Goal: Complete Application Form: Complete application form

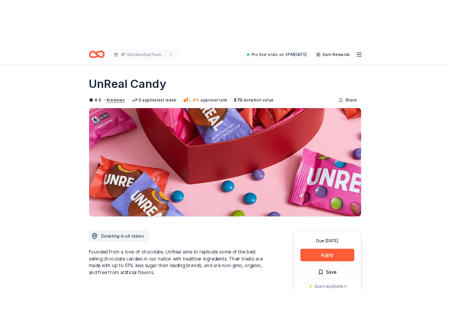
scroll to position [39, 0]
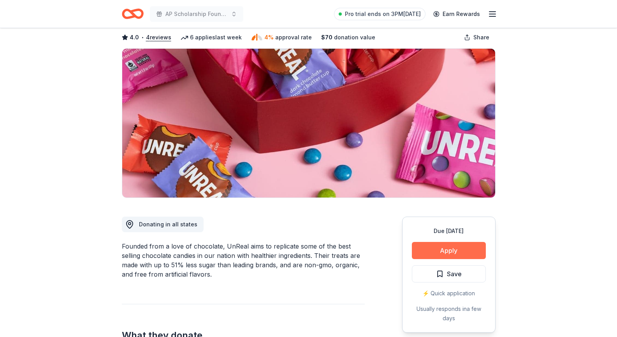
click at [452, 253] on button "Apply" at bounding box center [449, 250] width 74 height 17
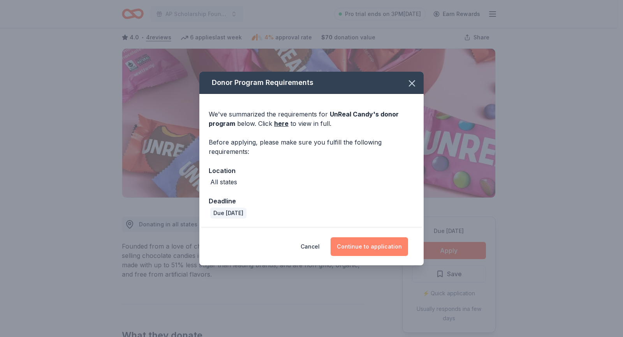
click at [373, 252] on button "Continue to application" at bounding box center [369, 246] width 77 height 19
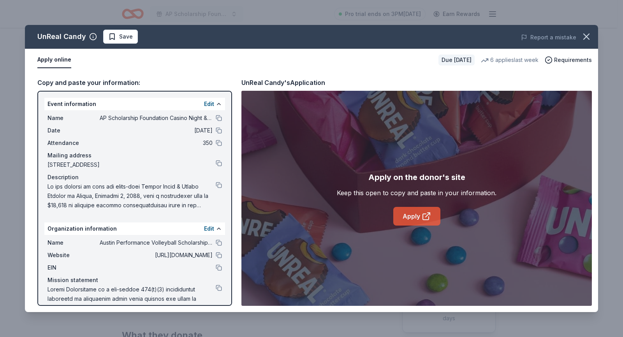
click at [420, 218] on link "Apply" at bounding box center [416, 216] width 47 height 19
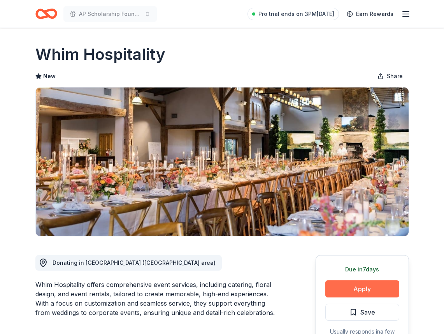
click at [352, 286] on button "Apply" at bounding box center [362, 289] width 74 height 17
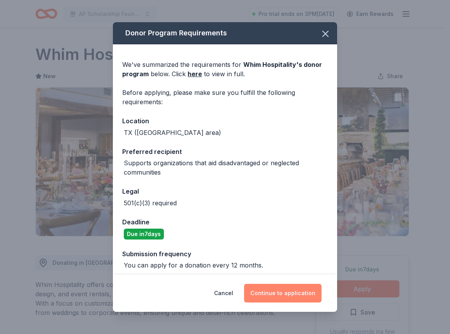
click at [274, 289] on button "Continue to application" at bounding box center [282, 293] width 77 height 19
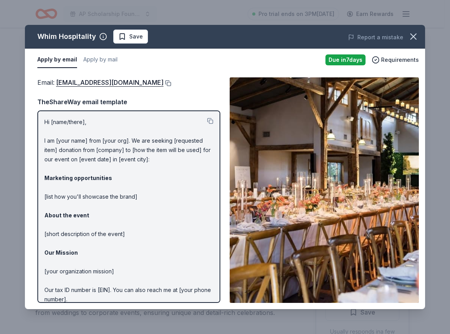
click at [164, 82] on button at bounding box center [168, 83] width 8 height 6
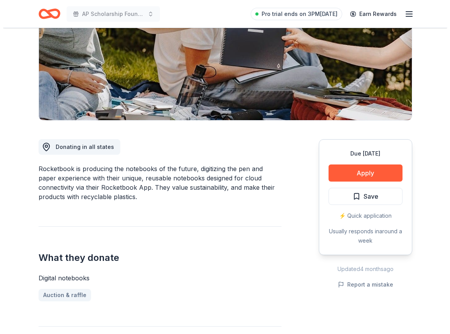
scroll to position [117, 0]
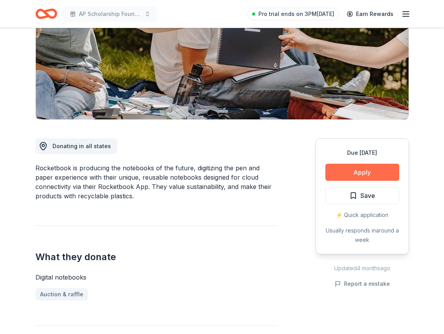
click at [355, 170] on button "Apply" at bounding box center [362, 172] width 74 height 17
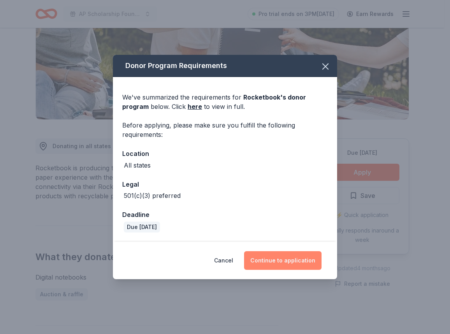
click at [285, 258] on button "Continue to application" at bounding box center [282, 260] width 77 height 19
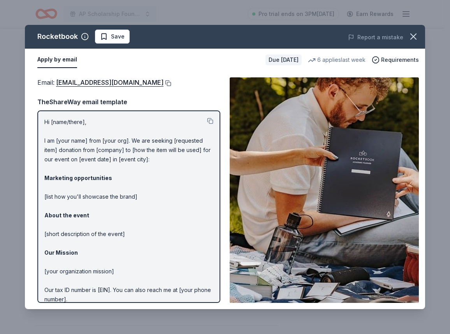
click at [171, 82] on button at bounding box center [168, 83] width 8 height 6
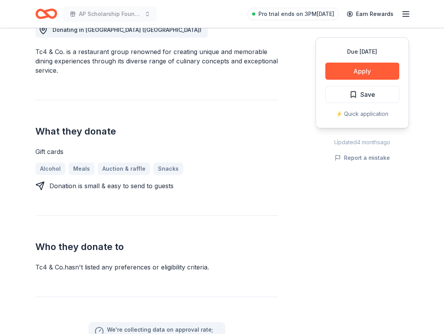
scroll to position [195, 0]
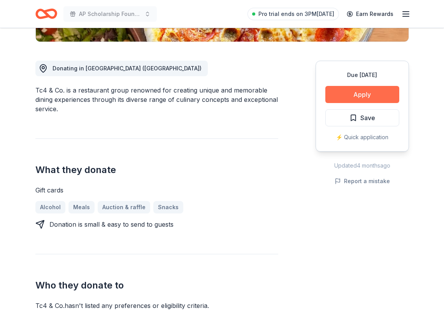
click at [350, 91] on button "Apply" at bounding box center [362, 94] width 74 height 17
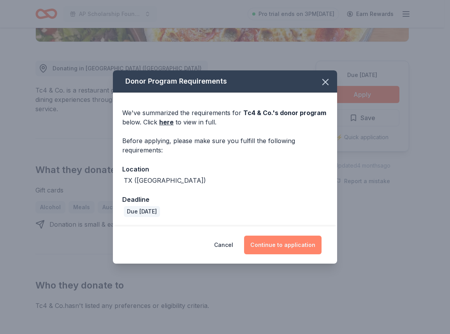
click at [288, 248] on button "Continue to application" at bounding box center [282, 245] width 77 height 19
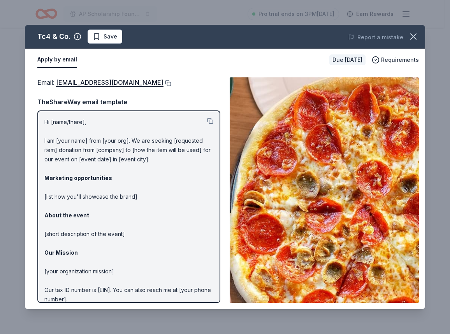
click at [164, 83] on button at bounding box center [168, 83] width 8 height 6
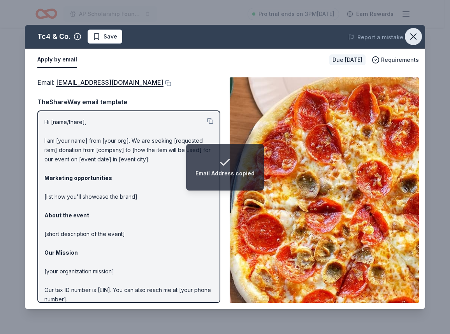
click at [411, 40] on icon "button" at bounding box center [413, 36] width 11 height 11
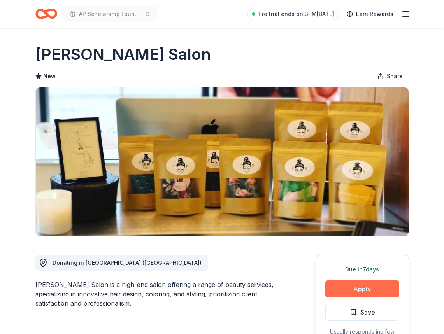
click at [351, 286] on button "Apply" at bounding box center [362, 289] width 74 height 17
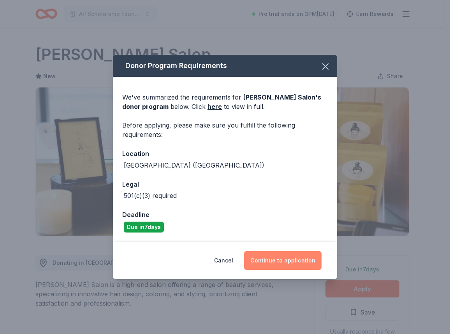
click at [303, 256] on button "Continue to application" at bounding box center [282, 260] width 77 height 19
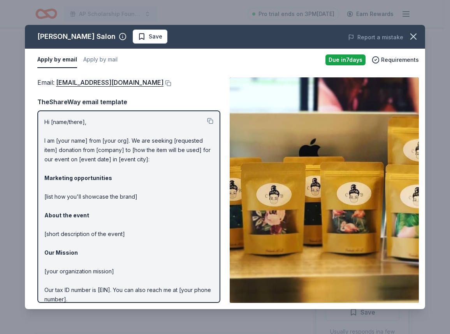
click at [138, 79] on div "Email : donations@ruizsalon.com" at bounding box center [128, 82] width 183 height 10
click at [164, 84] on button at bounding box center [168, 83] width 8 height 6
